Goal: Information Seeking & Learning: Learn about a topic

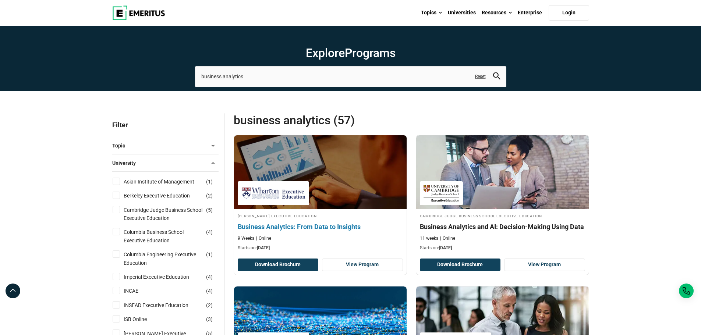
scroll to position [74, 0]
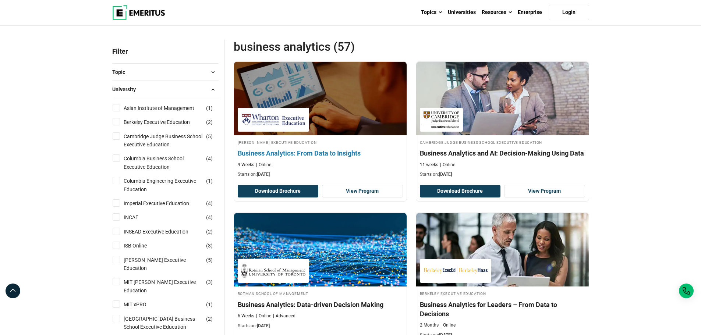
click at [340, 152] on h4 "Business Analytics: From Data to Insights" at bounding box center [320, 153] width 165 height 9
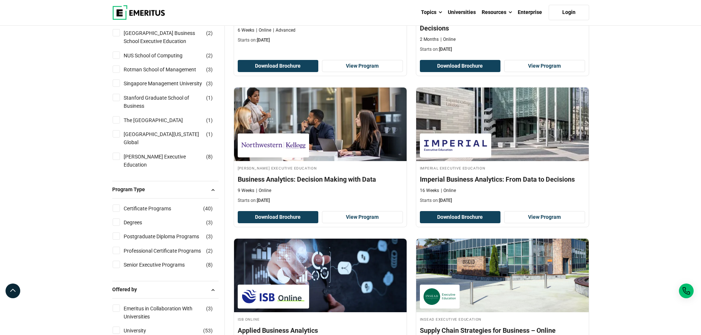
scroll to position [294, 0]
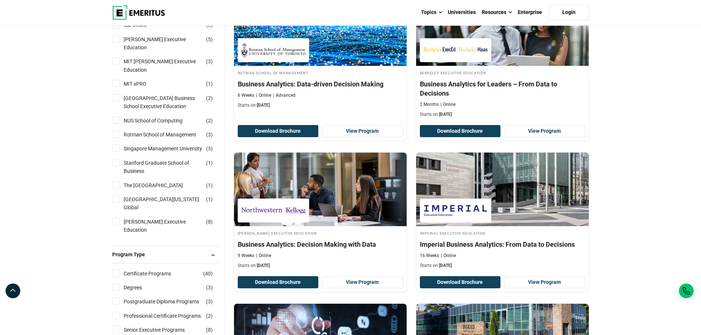
click at [118, 117] on input "NUS School of Computing ( 2 )" at bounding box center [116, 120] width 7 height 7
checkbox input "true"
